Goal: Contribute content: Add original content to the website for others to see

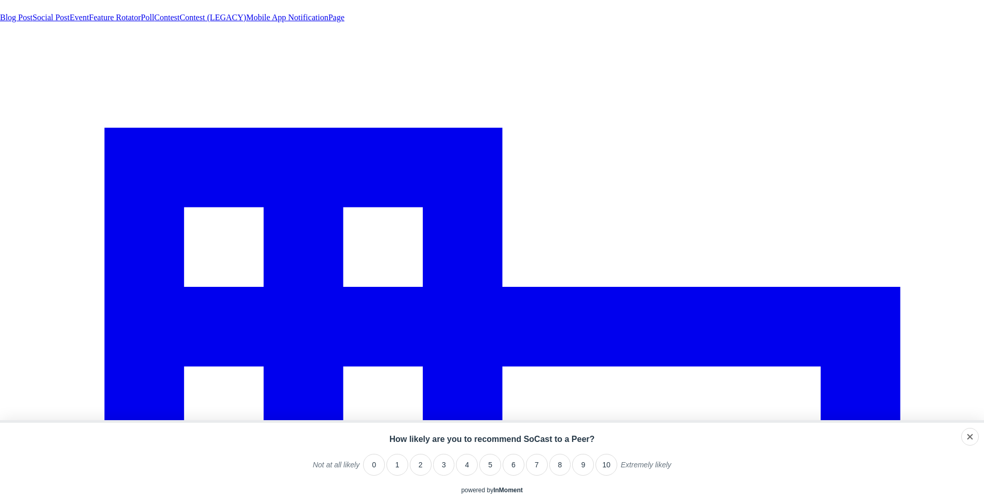
click at [70, 22] on link "Social Post" at bounding box center [51, 17] width 37 height 9
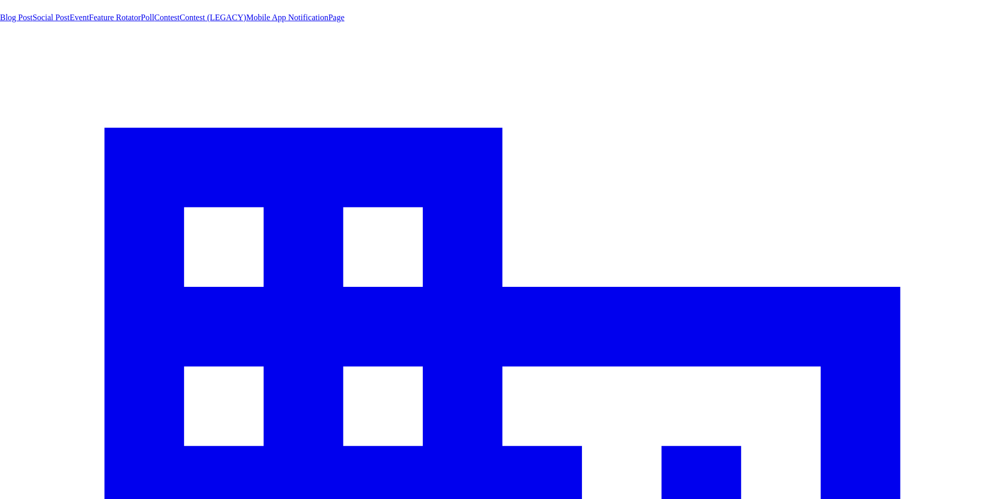
click at [70, 22] on span "Social Post" at bounding box center [51, 17] width 37 height 9
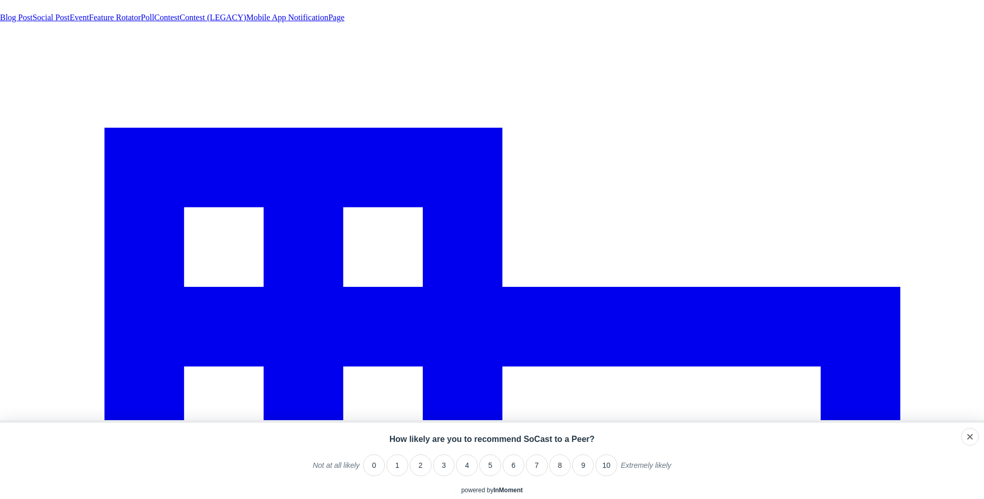
click at [53, 22] on link "Social Post" at bounding box center [51, 17] width 37 height 9
